Goal: Task Accomplishment & Management: Use online tool/utility

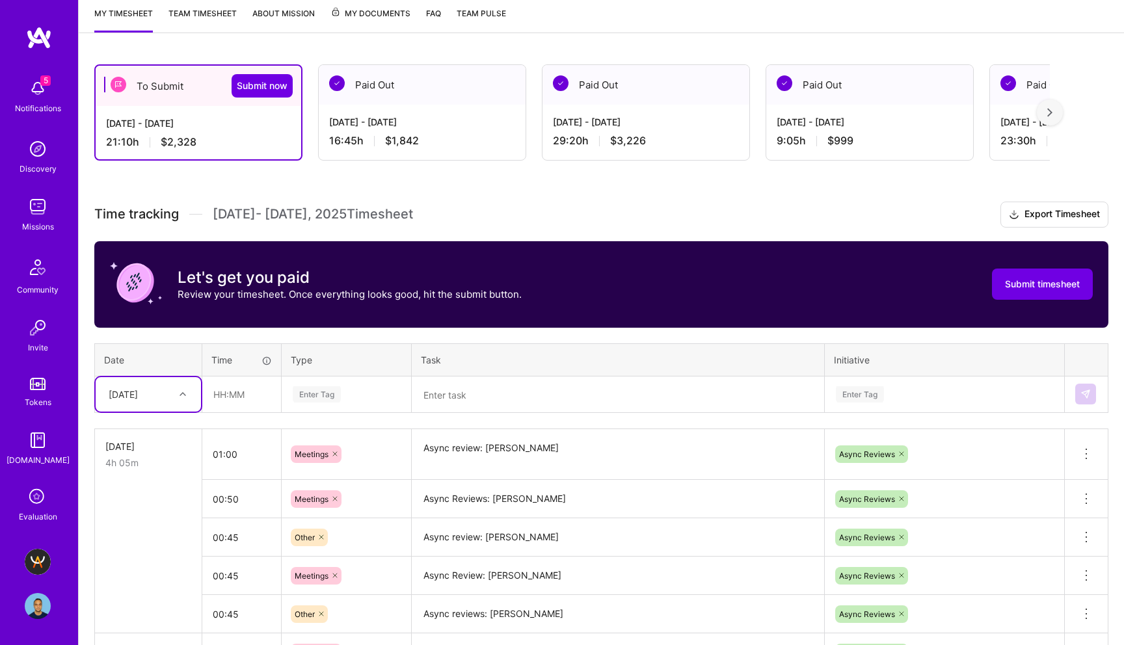
scroll to position [197, 0]
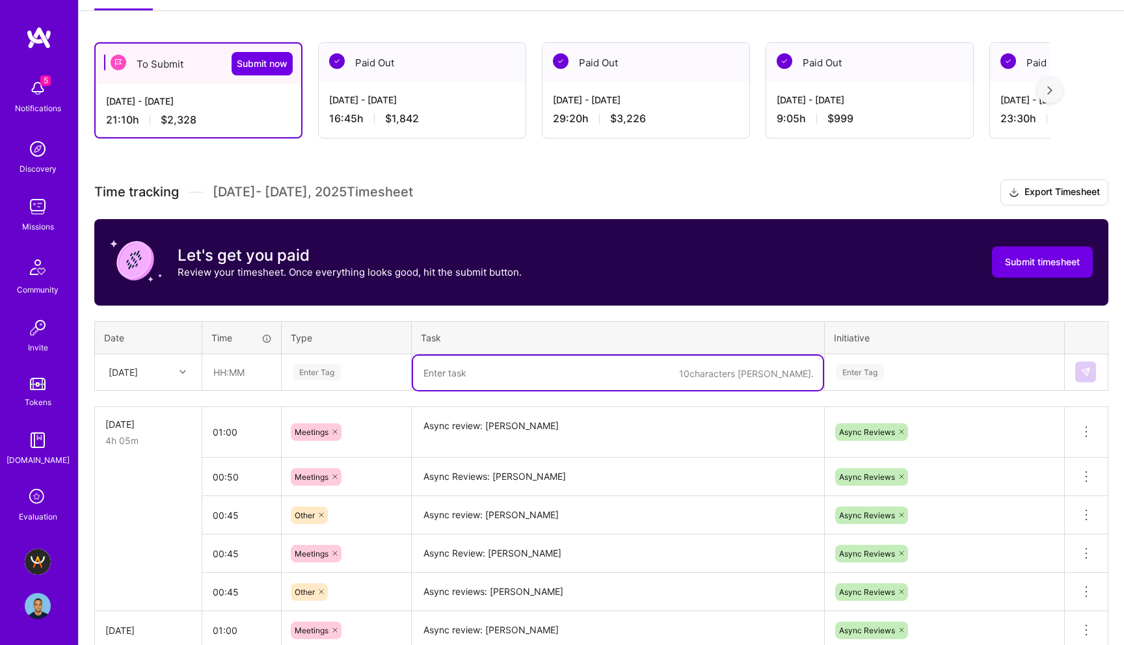
click at [494, 372] on textarea at bounding box center [618, 373] width 410 height 34
type textarea "Asyn"
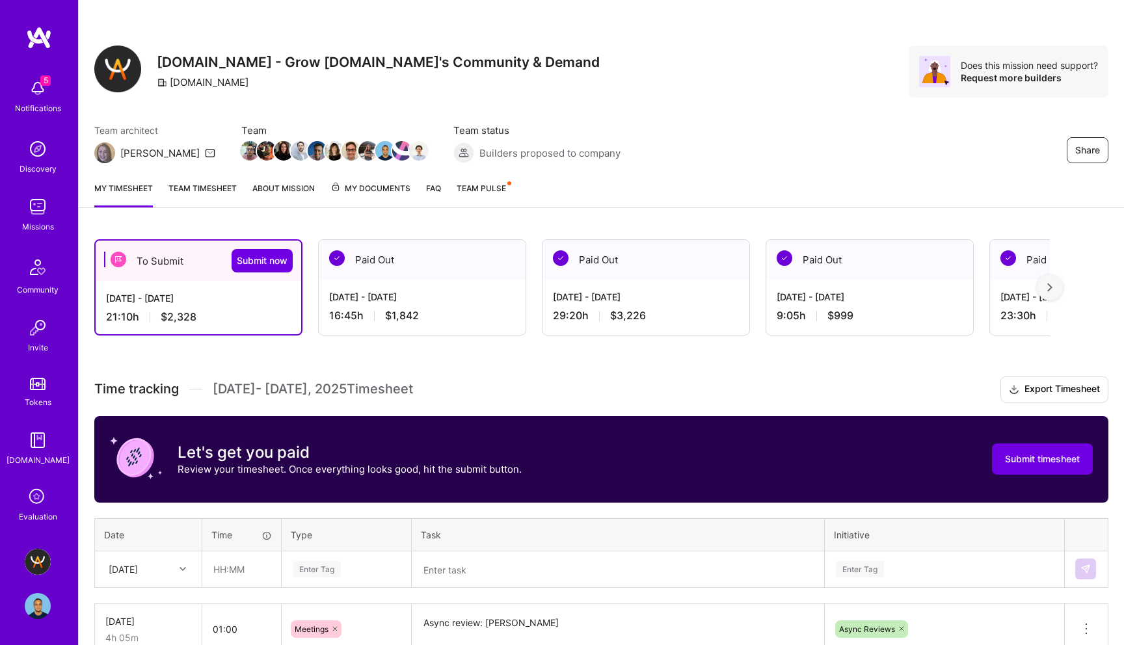
scroll to position [120, 0]
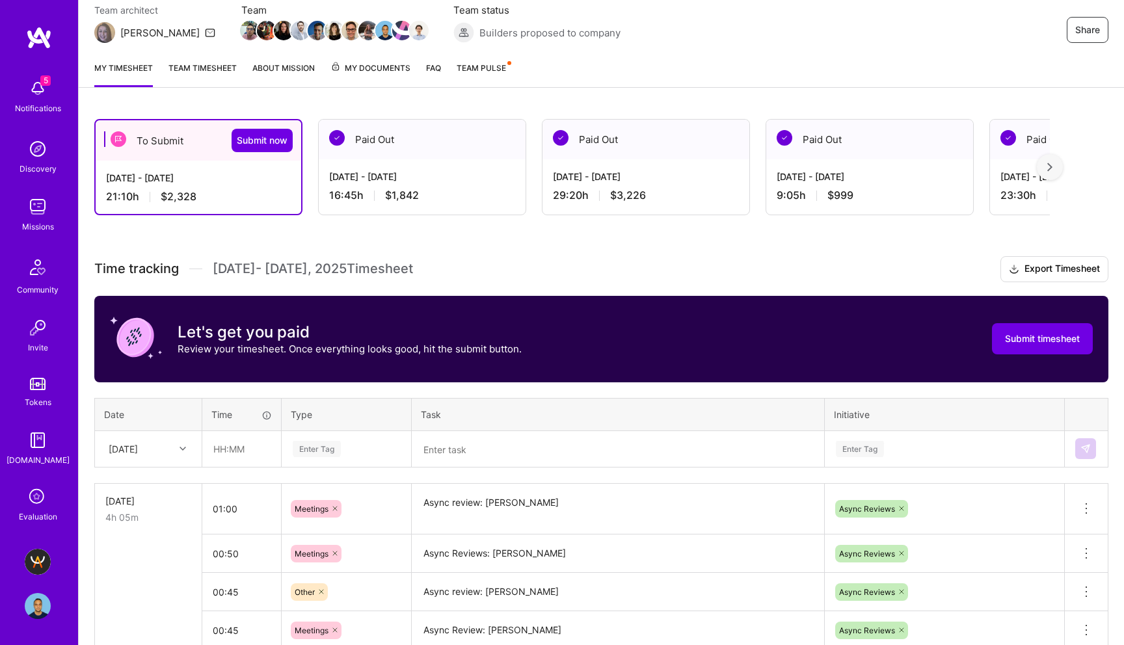
click at [478, 452] on textarea at bounding box center [618, 450] width 410 height 34
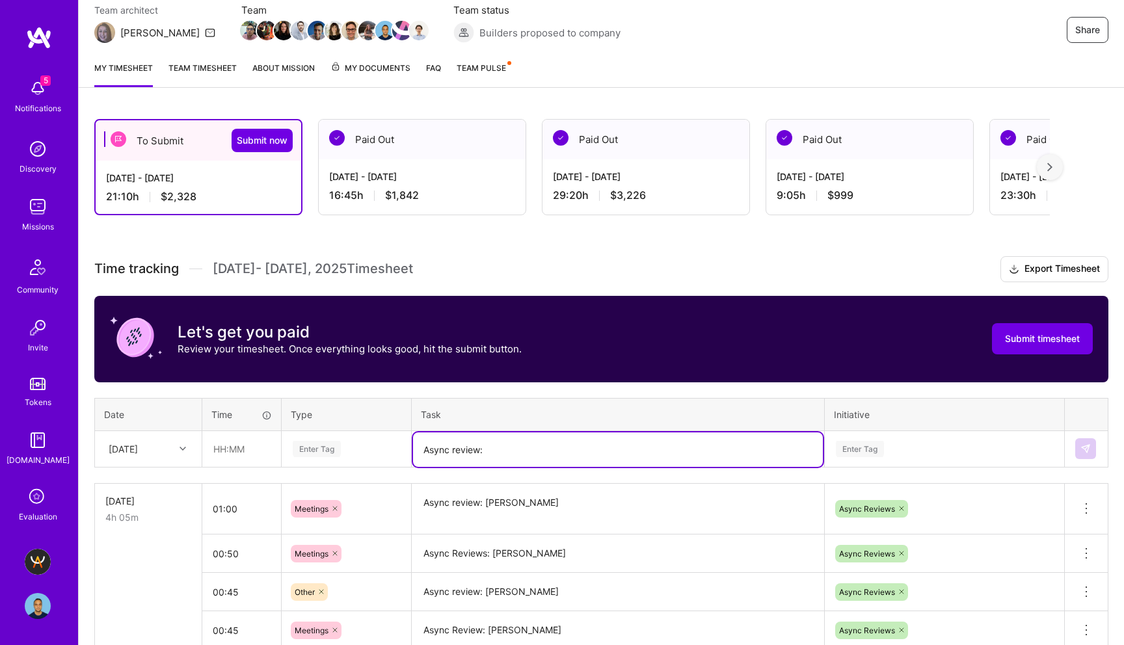
paste textarea "Mohamed Mansour"
type textarea "Async review: Mohamed Mansour"
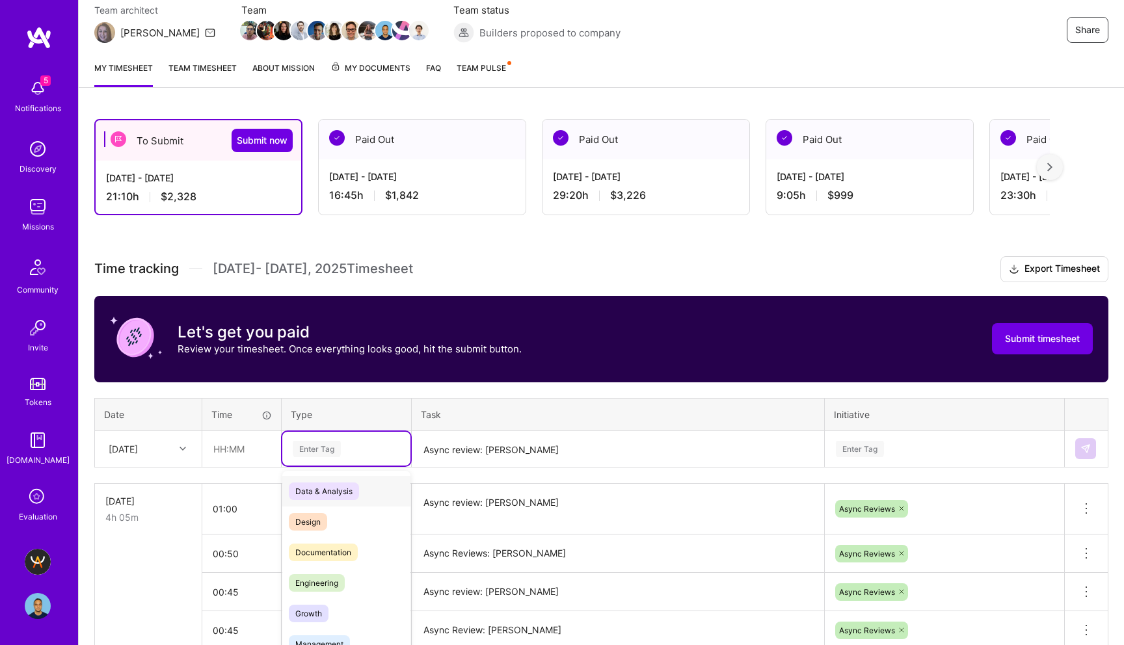
scroll to position [146, 0]
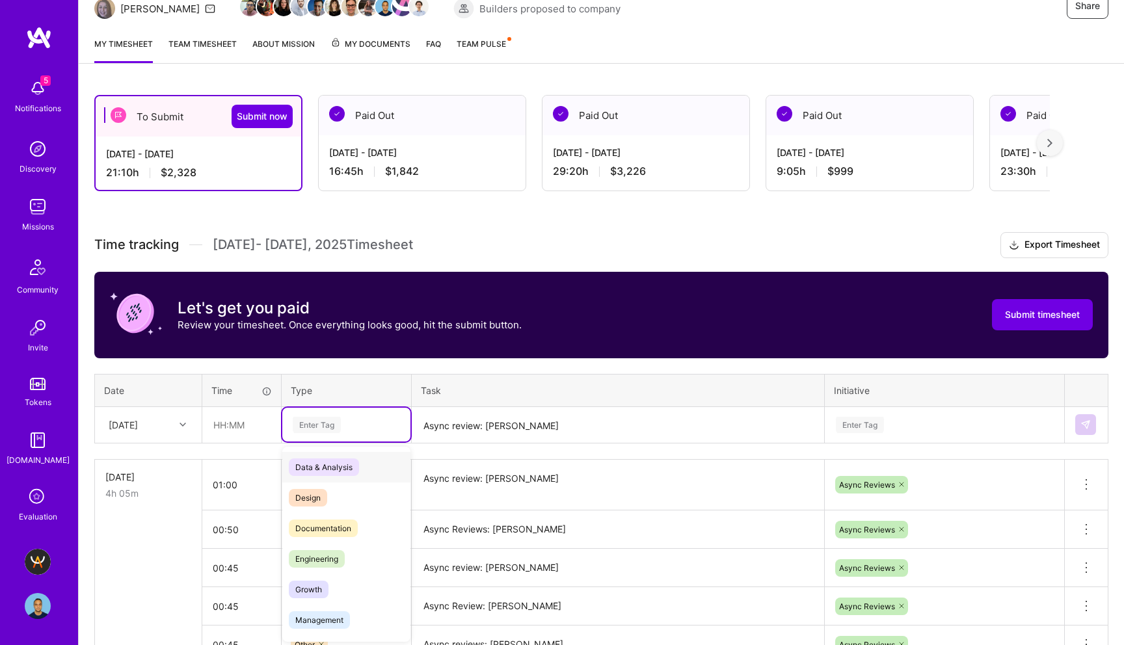
click at [320, 442] on div "option Data & Analysis focused, 0 of 2. 17 results available. Use Up and Down t…" at bounding box center [346, 425] width 128 height 34
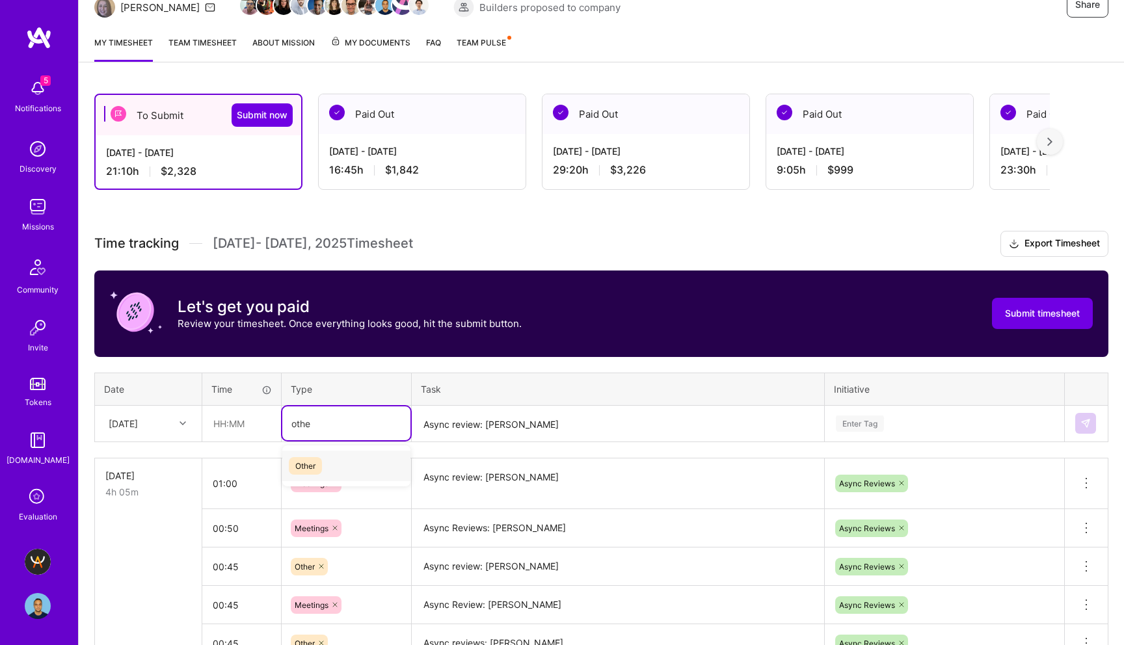
type input "other"
click at [308, 466] on span "Other" at bounding box center [305, 466] width 33 height 18
click at [226, 424] on input "text" at bounding box center [241, 424] width 77 height 34
type input "00:45"
click at [729, 388] on th "Task" at bounding box center [618, 389] width 413 height 33
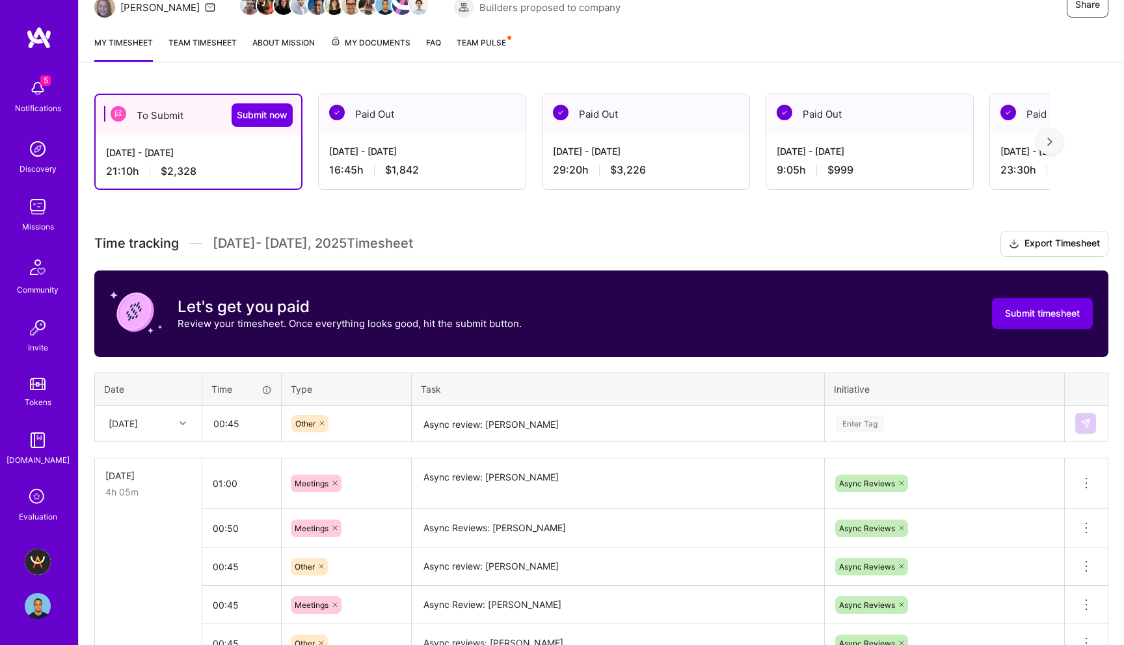
click at [848, 424] on div "Enter Tag" at bounding box center [945, 424] width 238 height 34
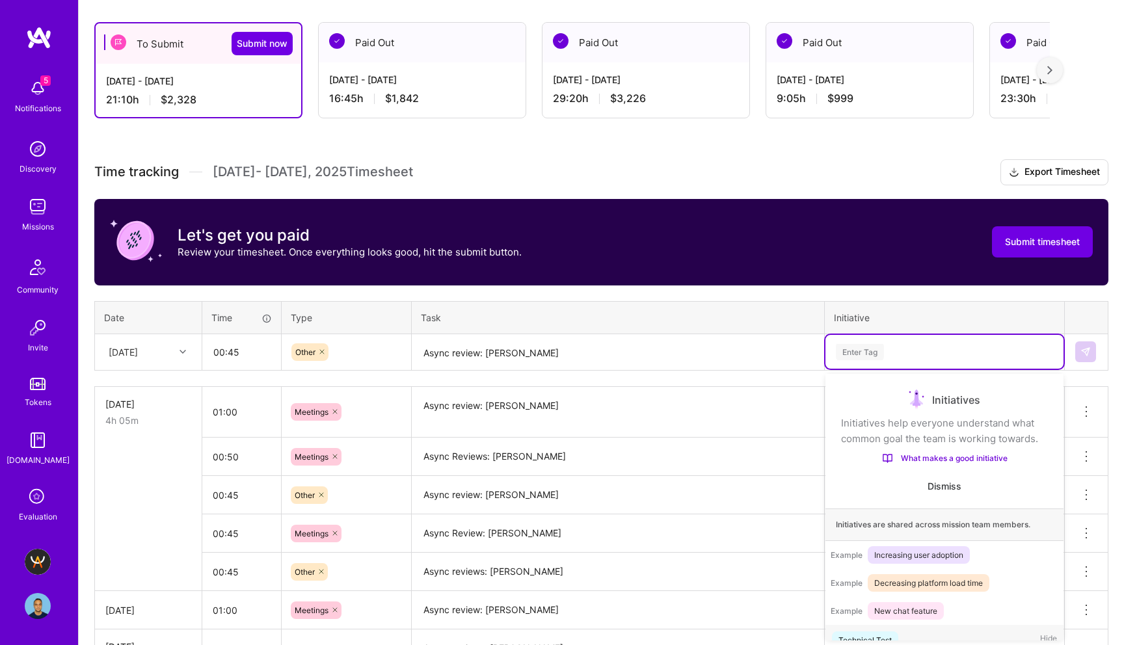
scroll to position [21, 0]
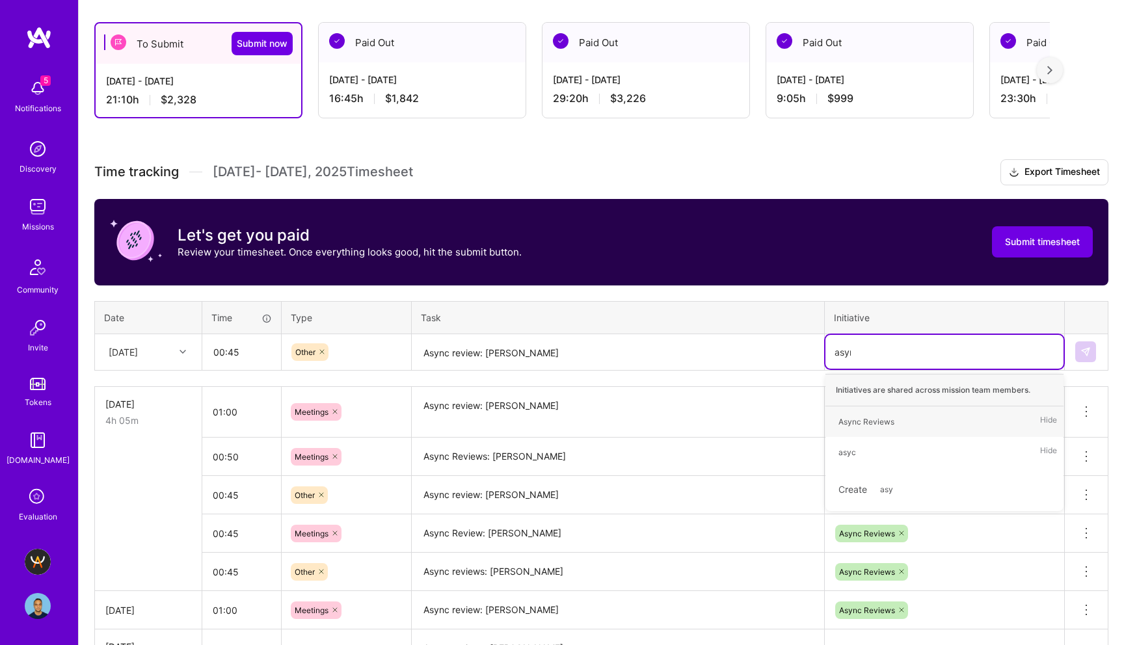
type input "async"
click at [883, 420] on div "Async Reviews" at bounding box center [867, 422] width 56 height 14
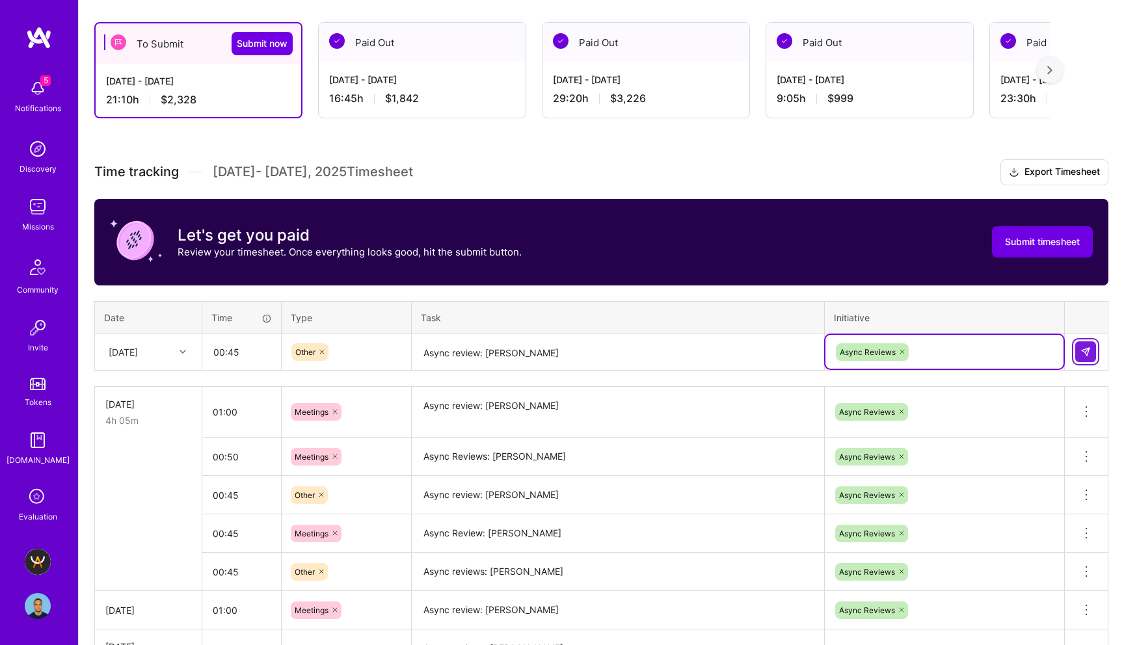
click at [1086, 351] on img at bounding box center [1086, 352] width 10 height 10
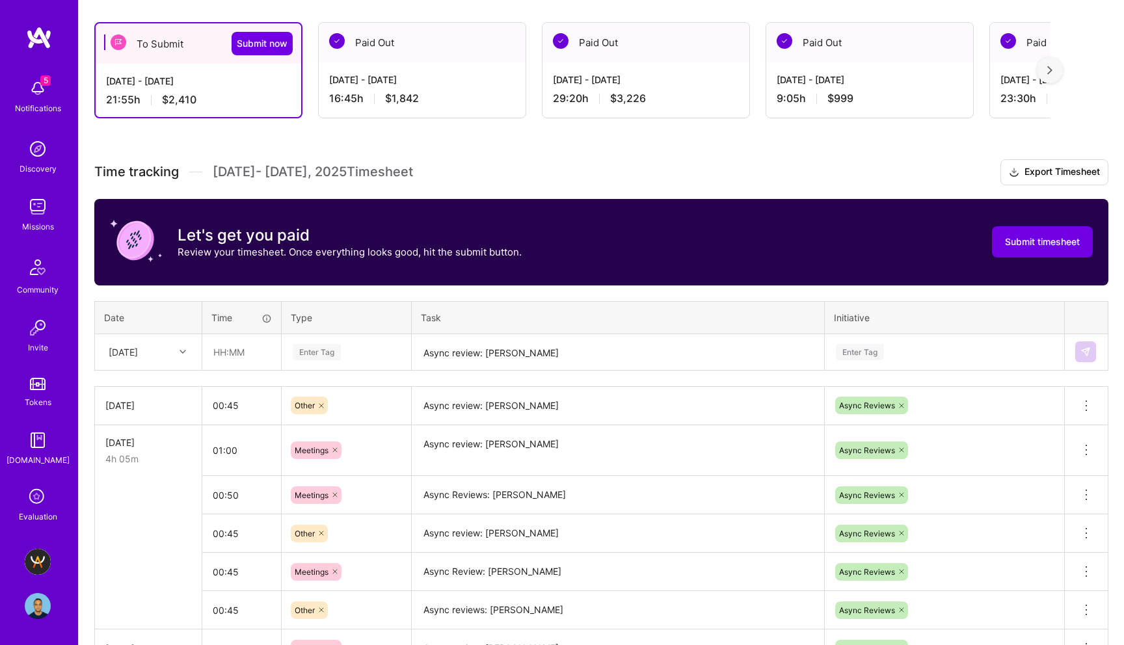
click at [712, 172] on h3 "Time tracking Aug 16 - Aug 31 , 2025 Timesheet Export Timesheet" at bounding box center [601, 172] width 1014 height 26
